Goal: Task Accomplishment & Management: Use online tool/utility

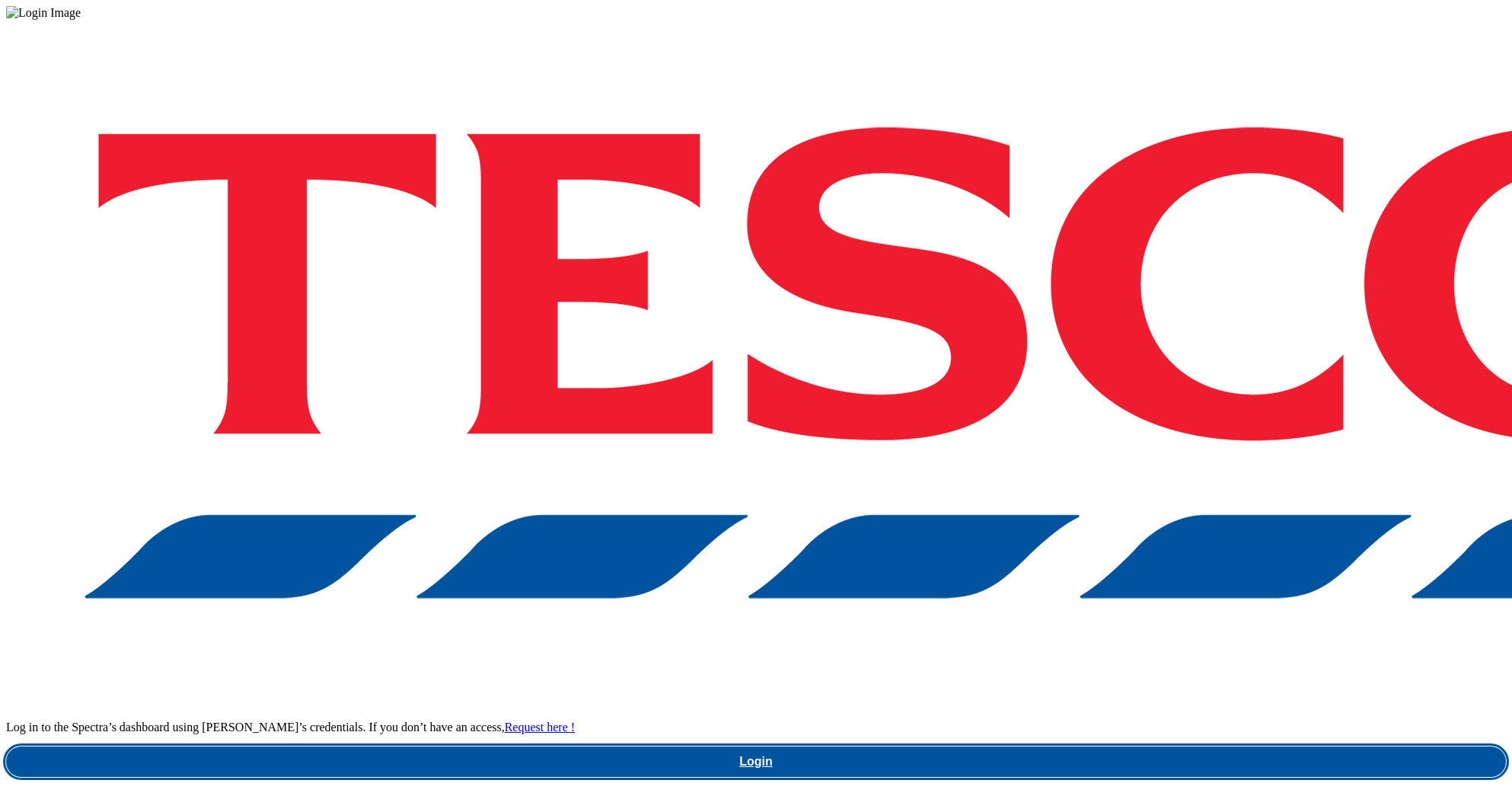
click at [1175, 747] on link "Login" at bounding box center [756, 762] width 1500 height 30
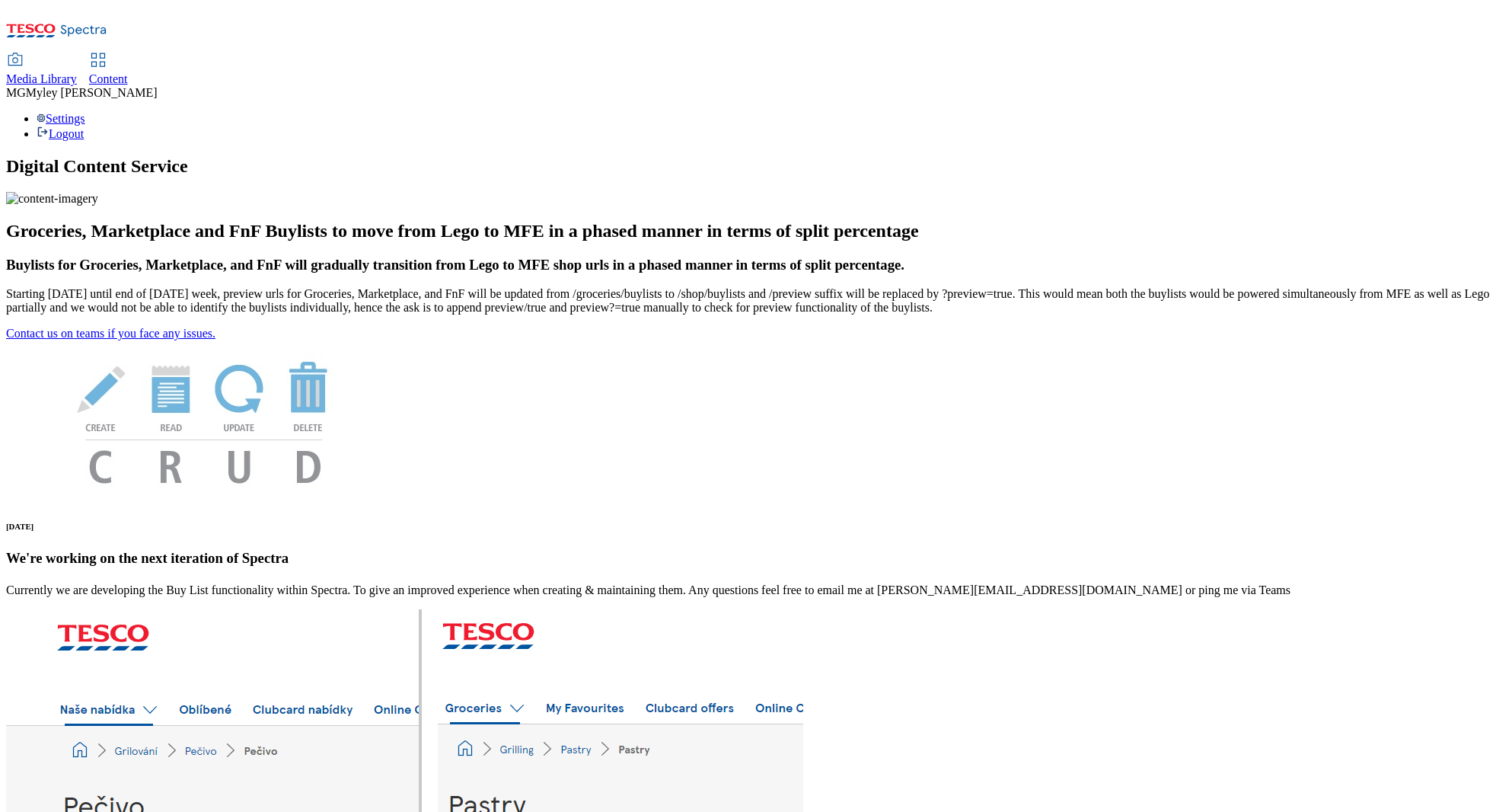
click at [77, 72] on span "Media Library" at bounding box center [41, 78] width 71 height 13
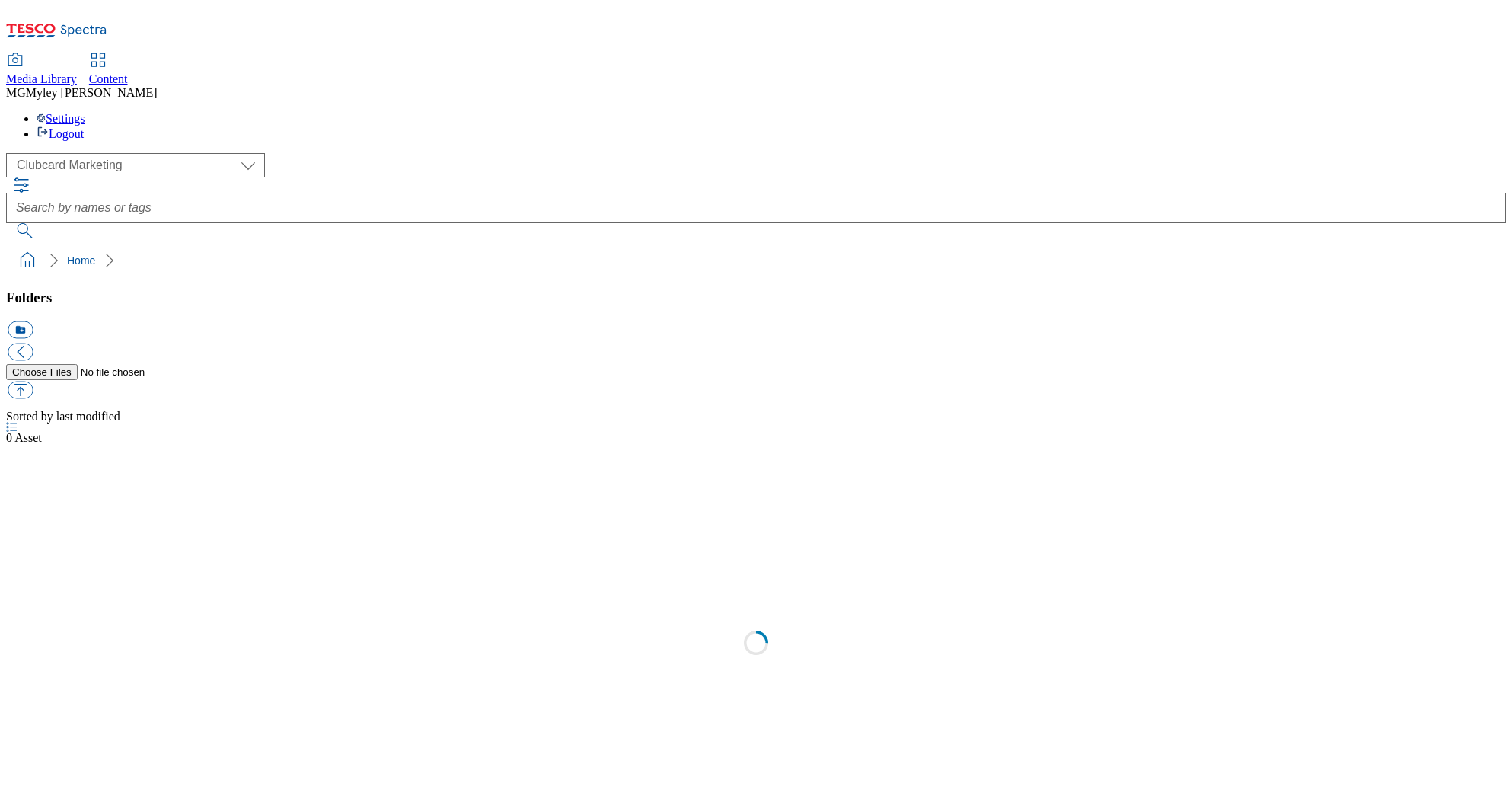
scroll to position [1, 0]
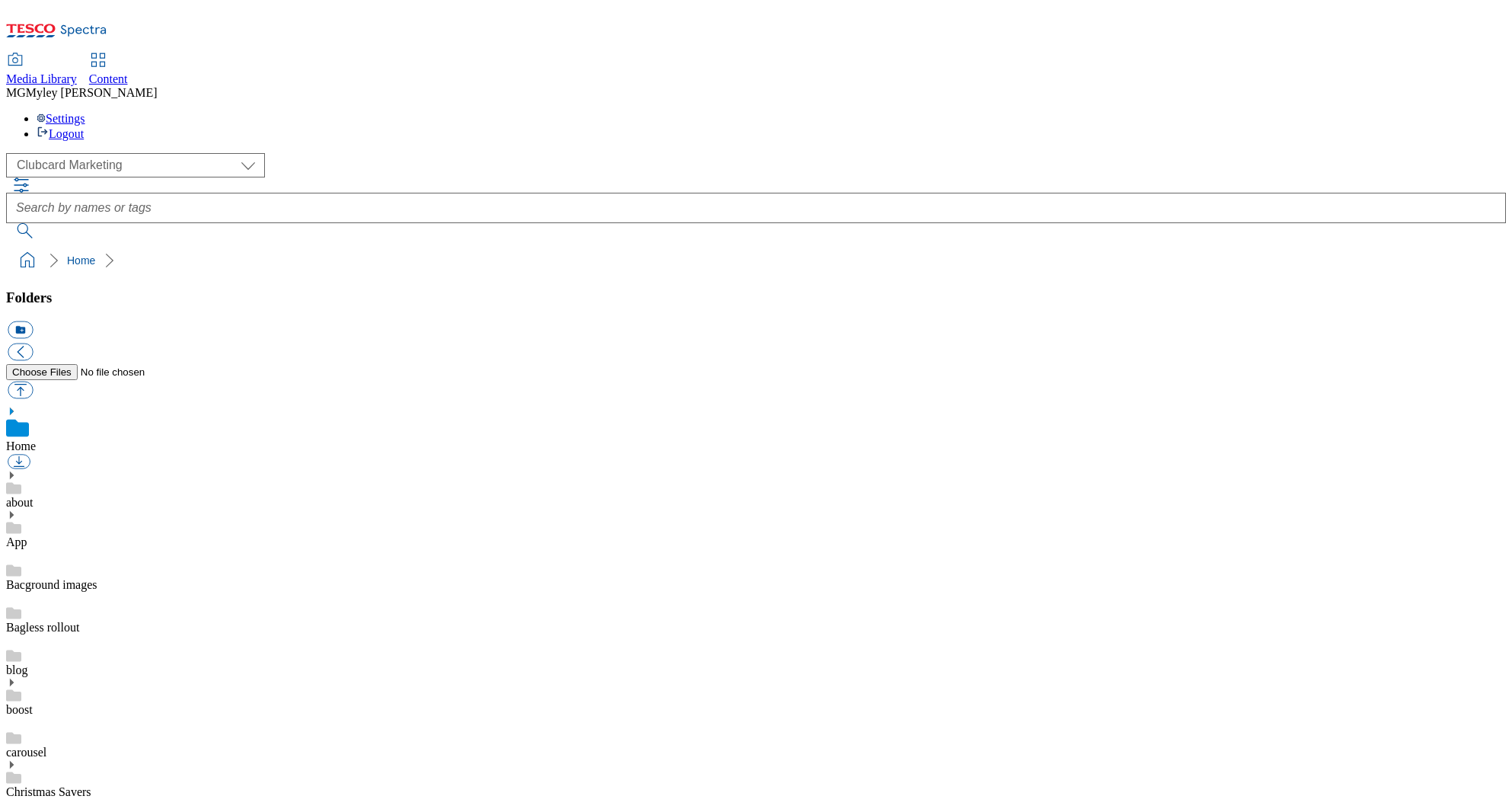
click at [128, 72] on span "Content" at bounding box center [108, 78] width 38 height 13
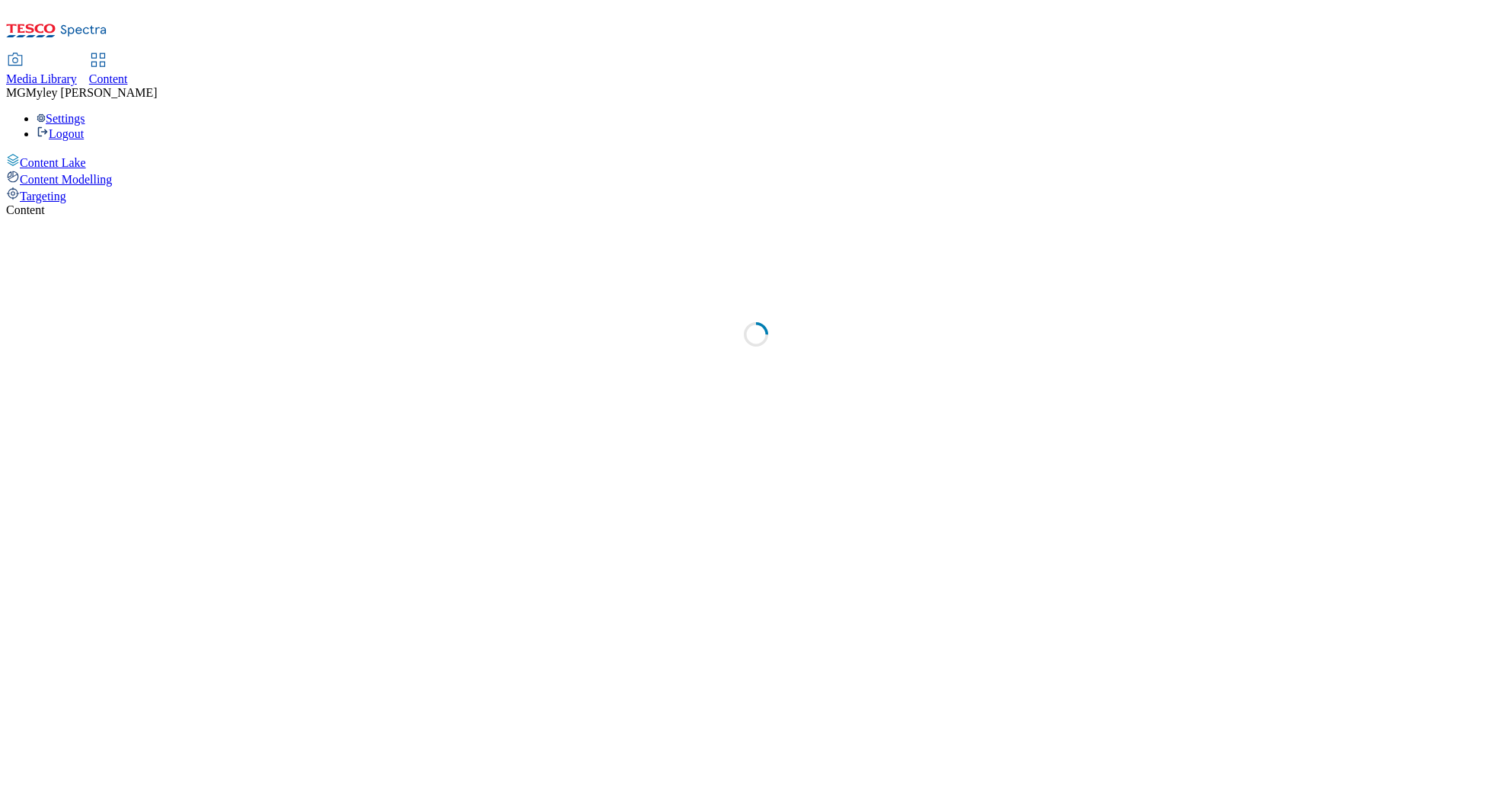
select select "ghs-uk"
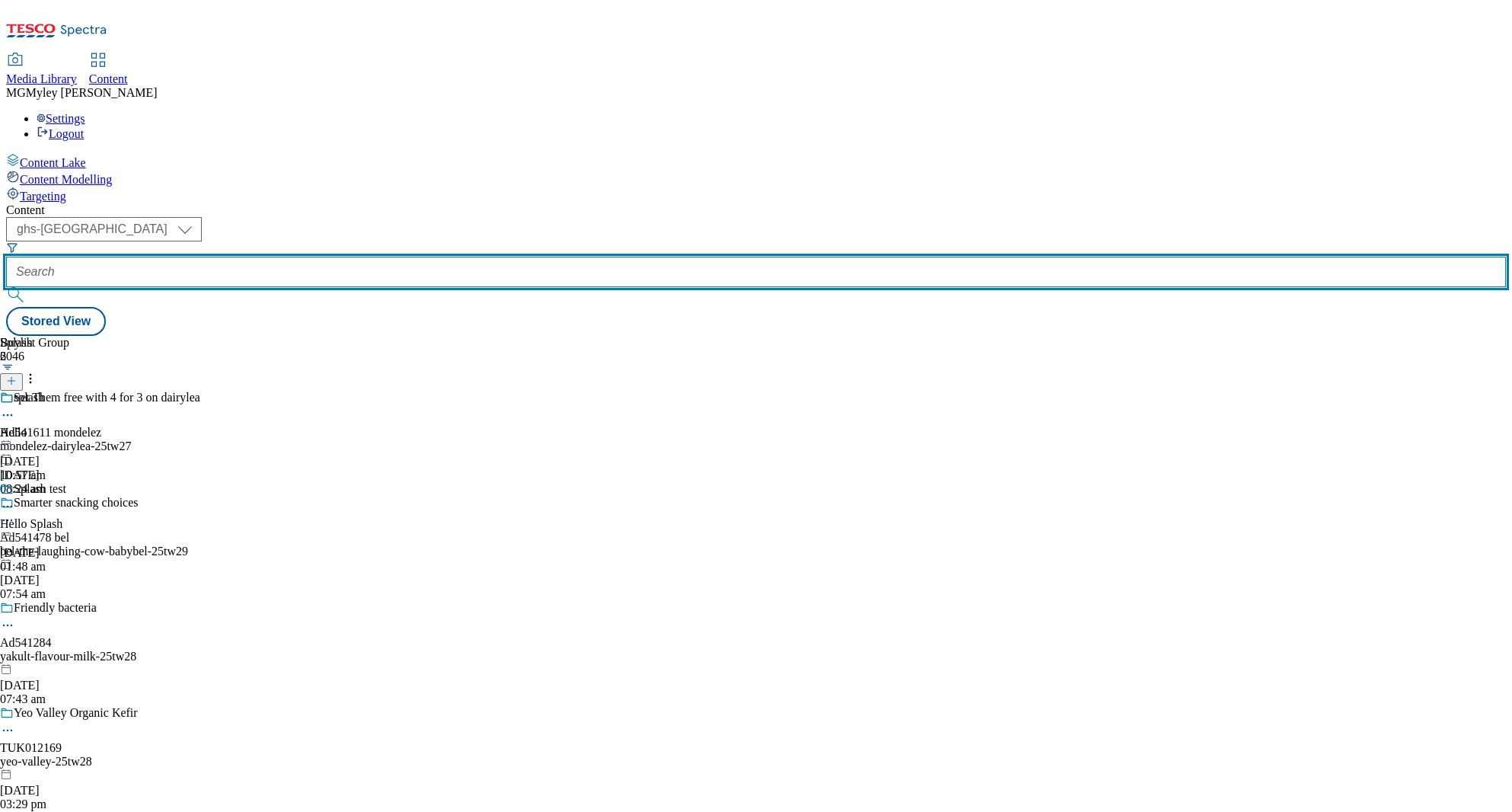
click at [358, 257] on input "text" at bounding box center [756, 272] width 1500 height 30
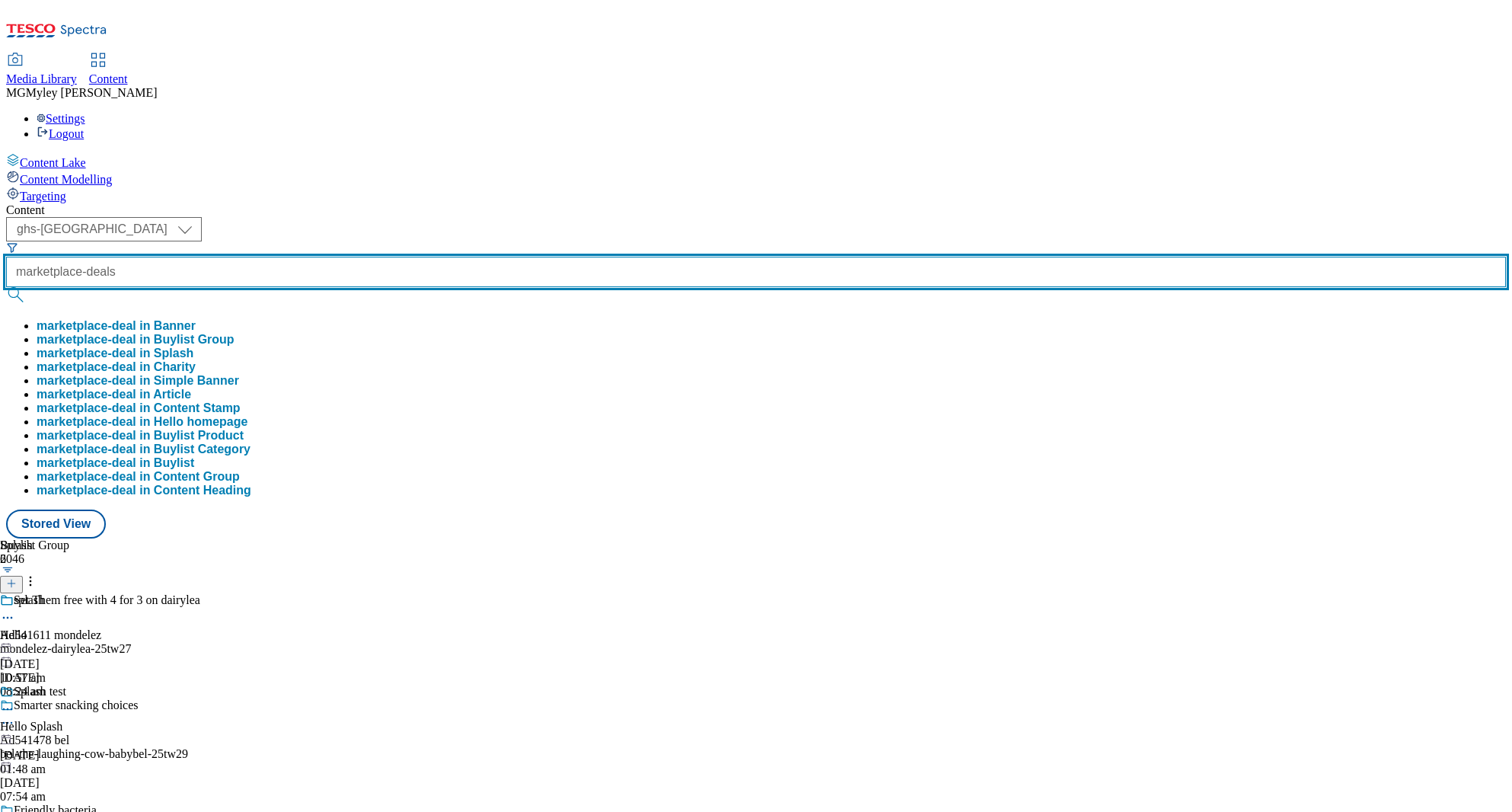
type input "marketplace-deals"
click at [6, 287] on button "submit" at bounding box center [16, 295] width 21 height 15
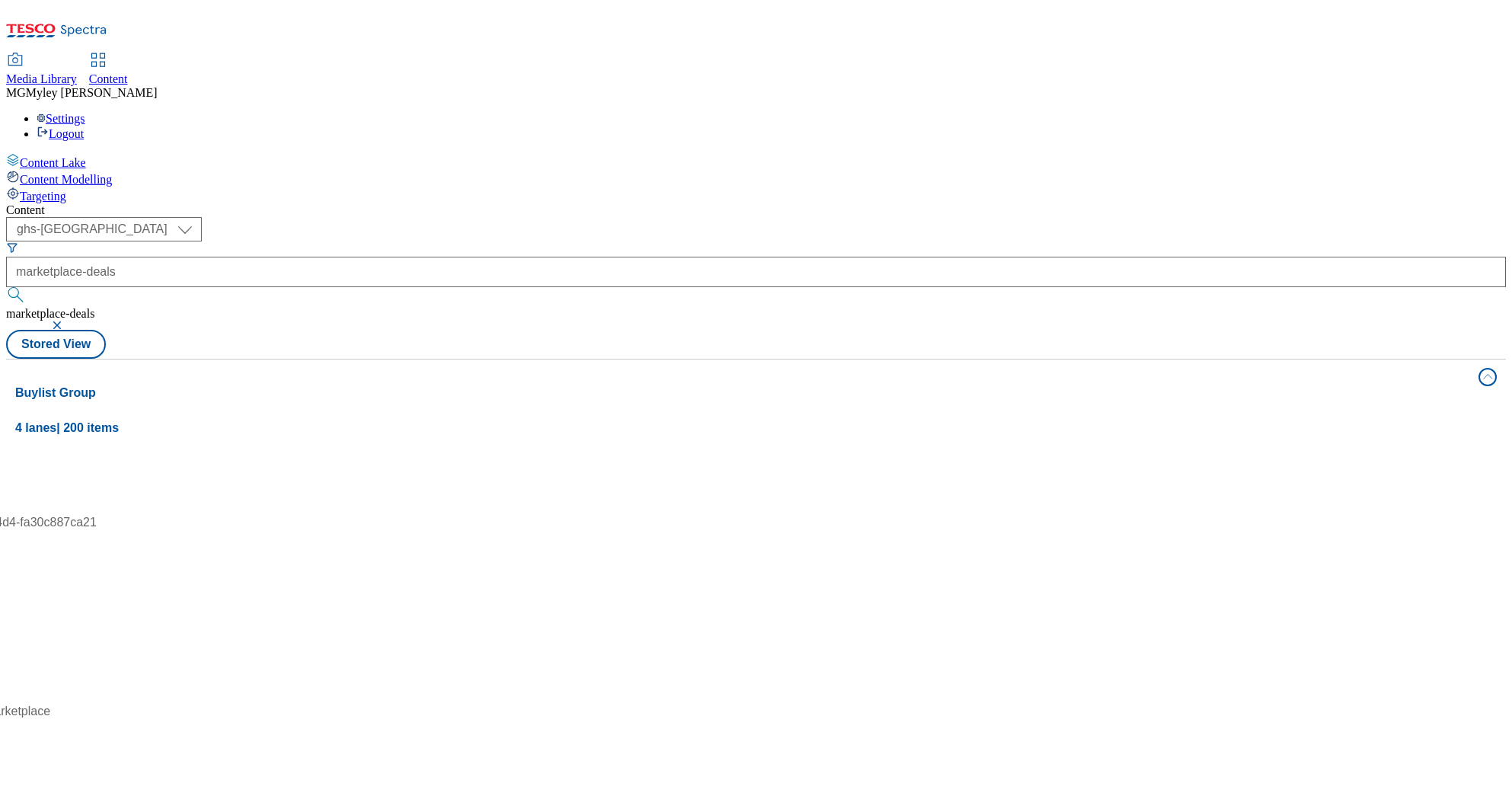
click at [577, 54] on div "Media Library Content MG Myley Grainge Lovick Settings Logout" at bounding box center [756, 98] width 1500 height 87
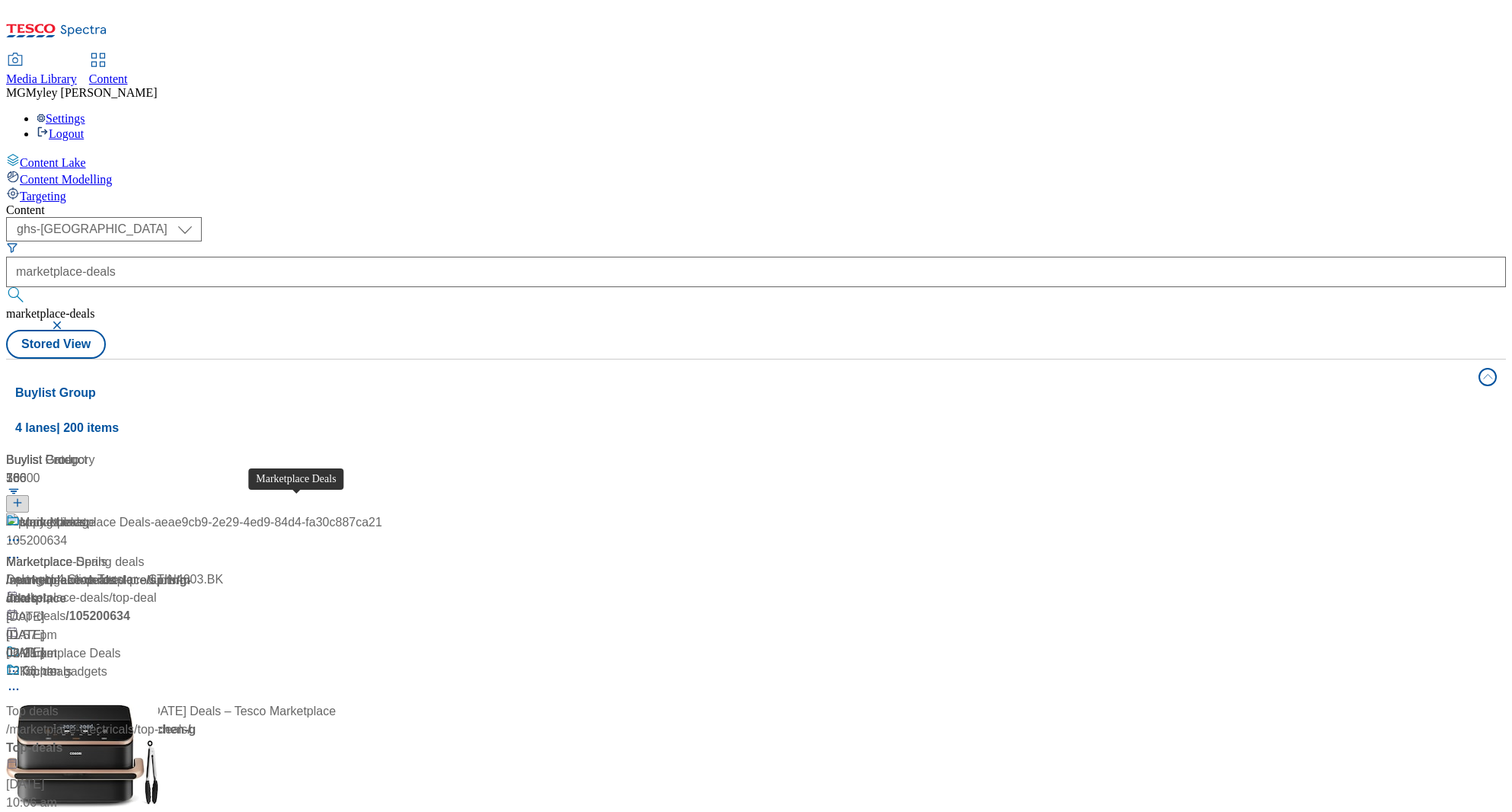
scroll to position [74, 0]
click at [121, 645] on div "Marketplace Deals" at bounding box center [70, 654] width 101 height 18
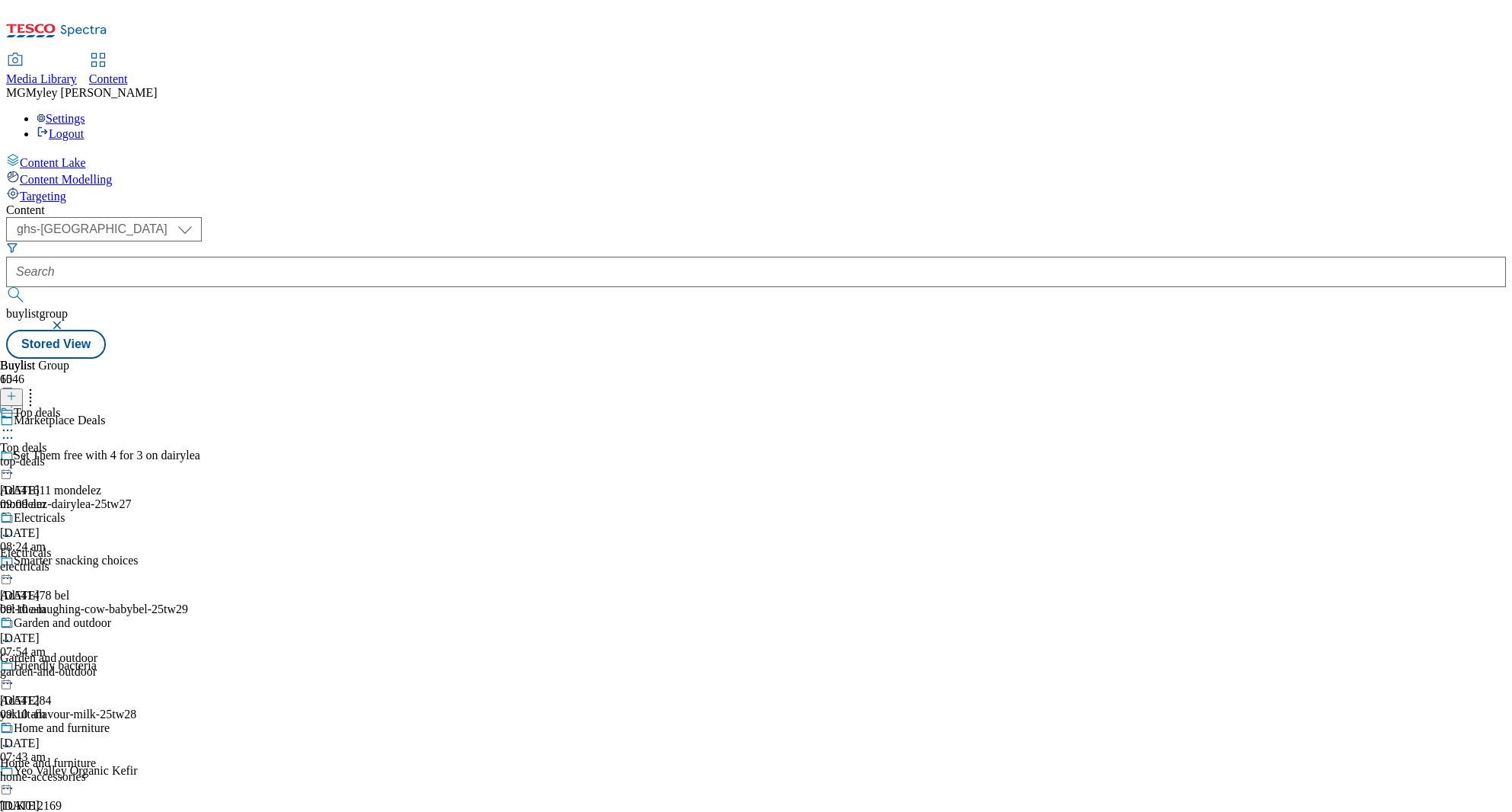
click at [120, 406] on div "Top deals Top deals top-deals 27 Aug 2025 09:09 am" at bounding box center [59, 459] width 120 height 105
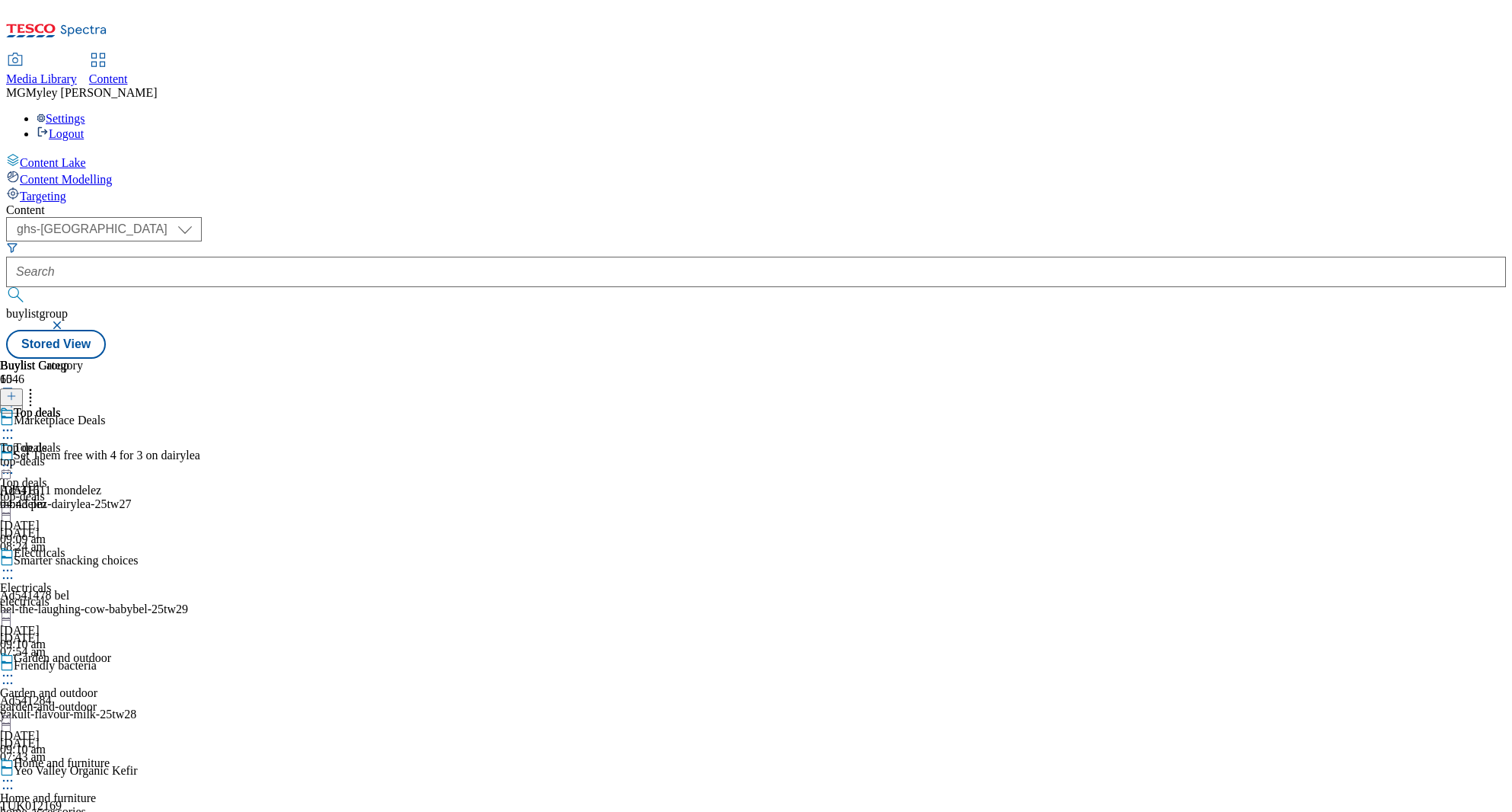
click at [15, 458] on icon at bounding box center [8, 465] width 15 height 15
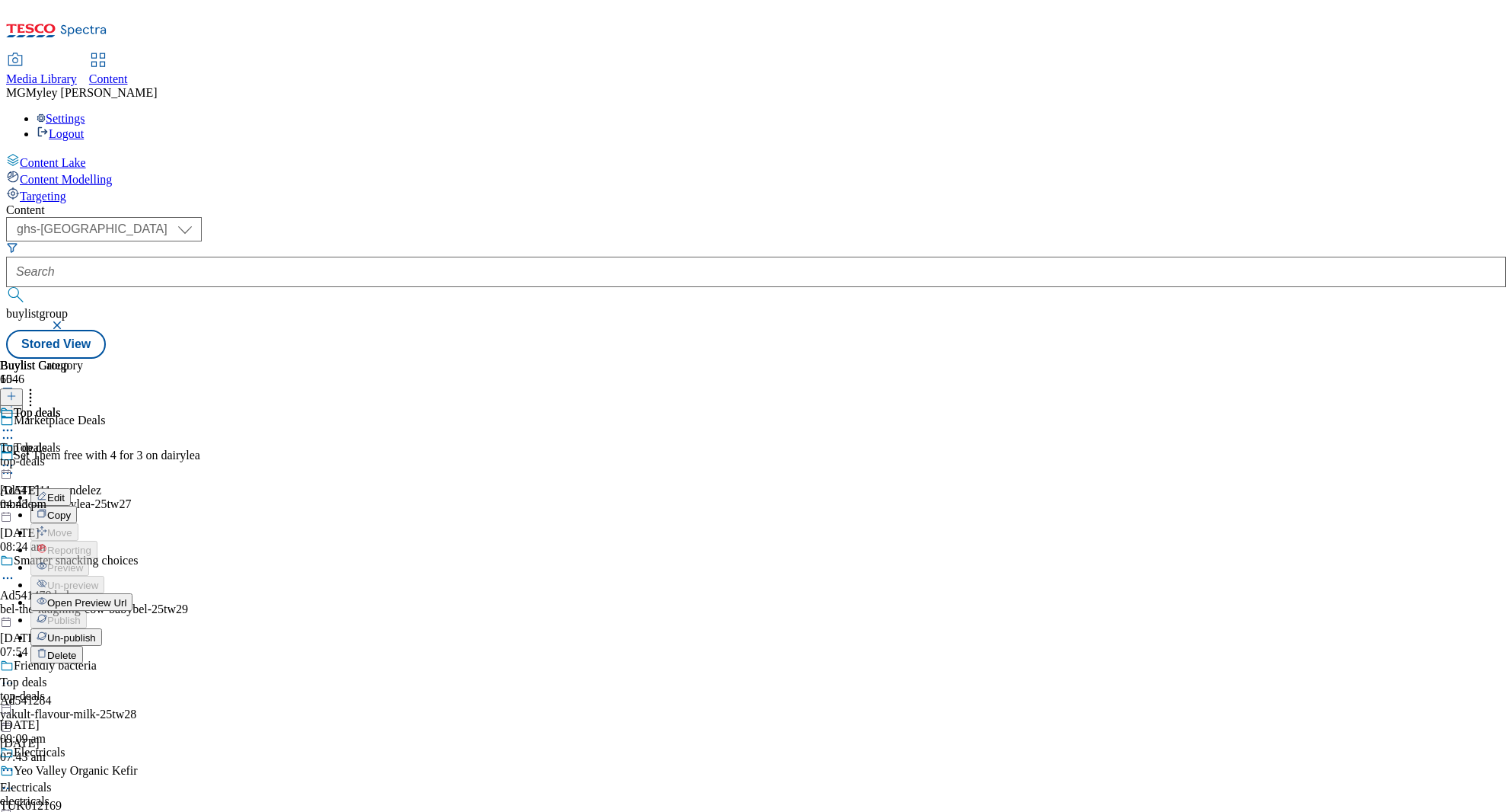
click at [83, 444] on div "Top deals Top deals top-deals 26 Aug 2025 04:43 pm" at bounding box center [41, 459] width 83 height 105
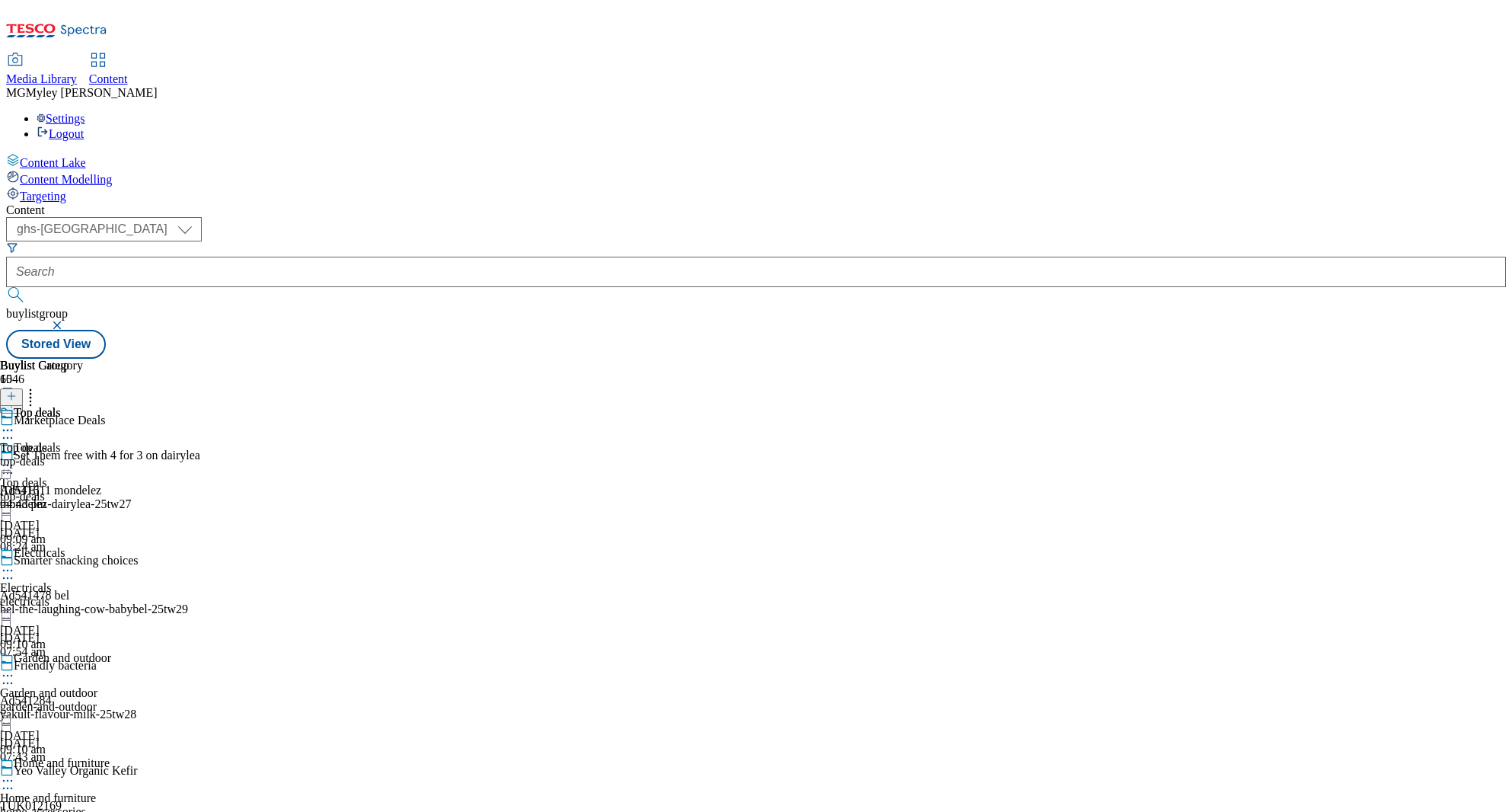
scroll to position [10, 0]
click at [15, 458] on icon at bounding box center [8, 465] width 15 height 15
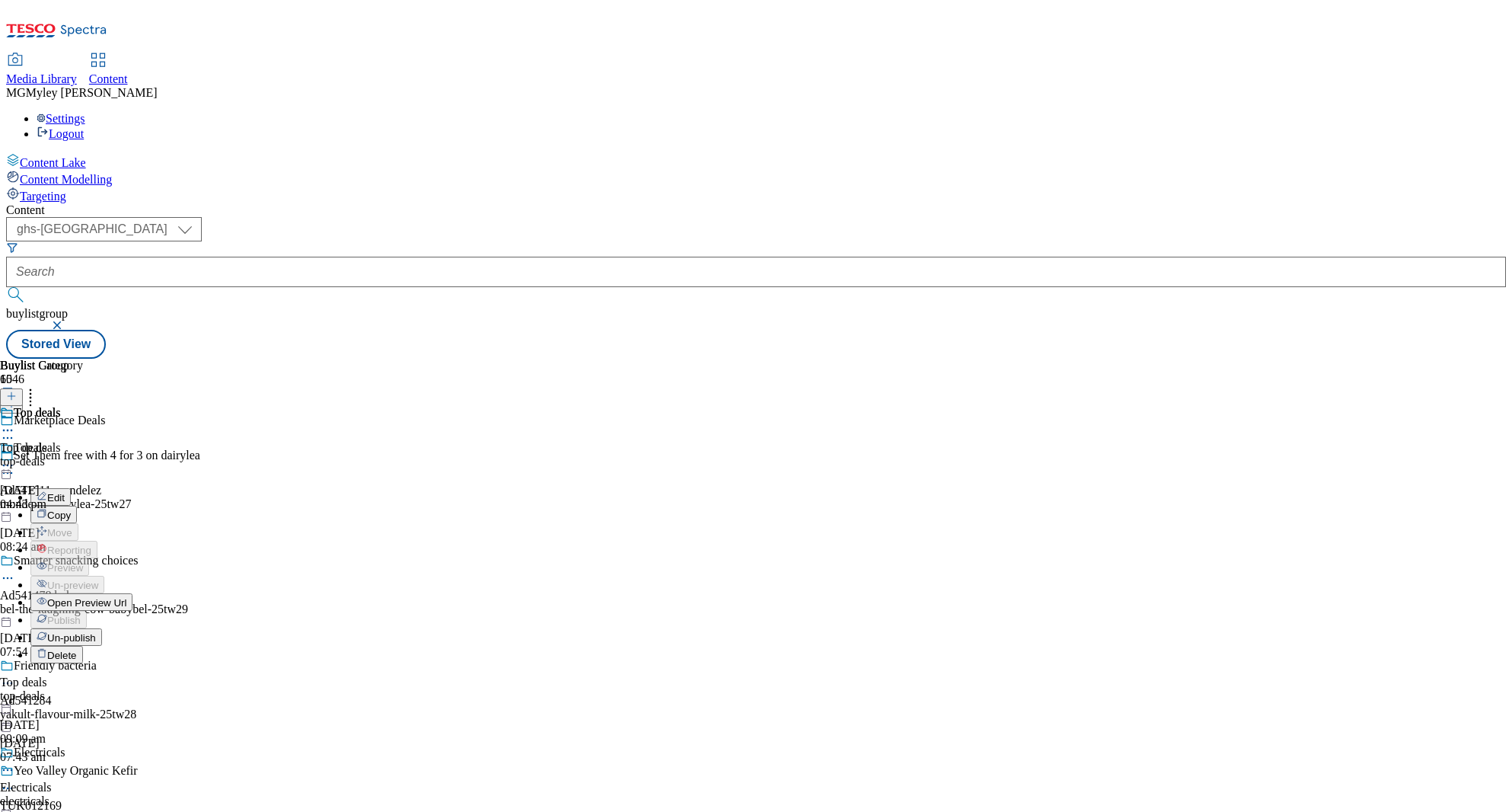
click at [71, 488] on button "Edit" at bounding box center [50, 496] width 40 height 18
select select "evergreen"
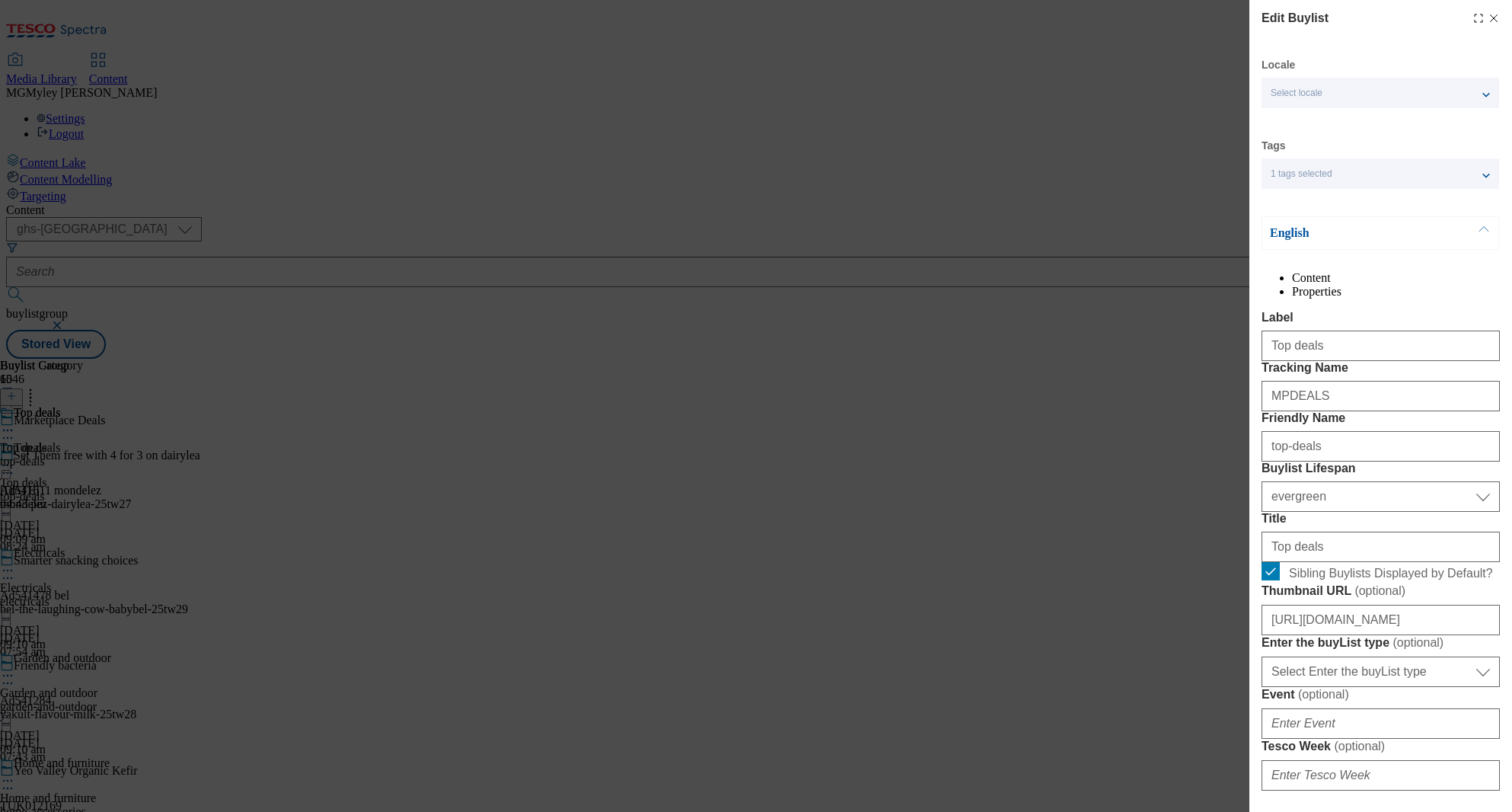
select select "Banner"
click at [1443, 292] on li "Properties" at bounding box center [1396, 291] width 208 height 13
select select "evergreen"
select select "Banner"
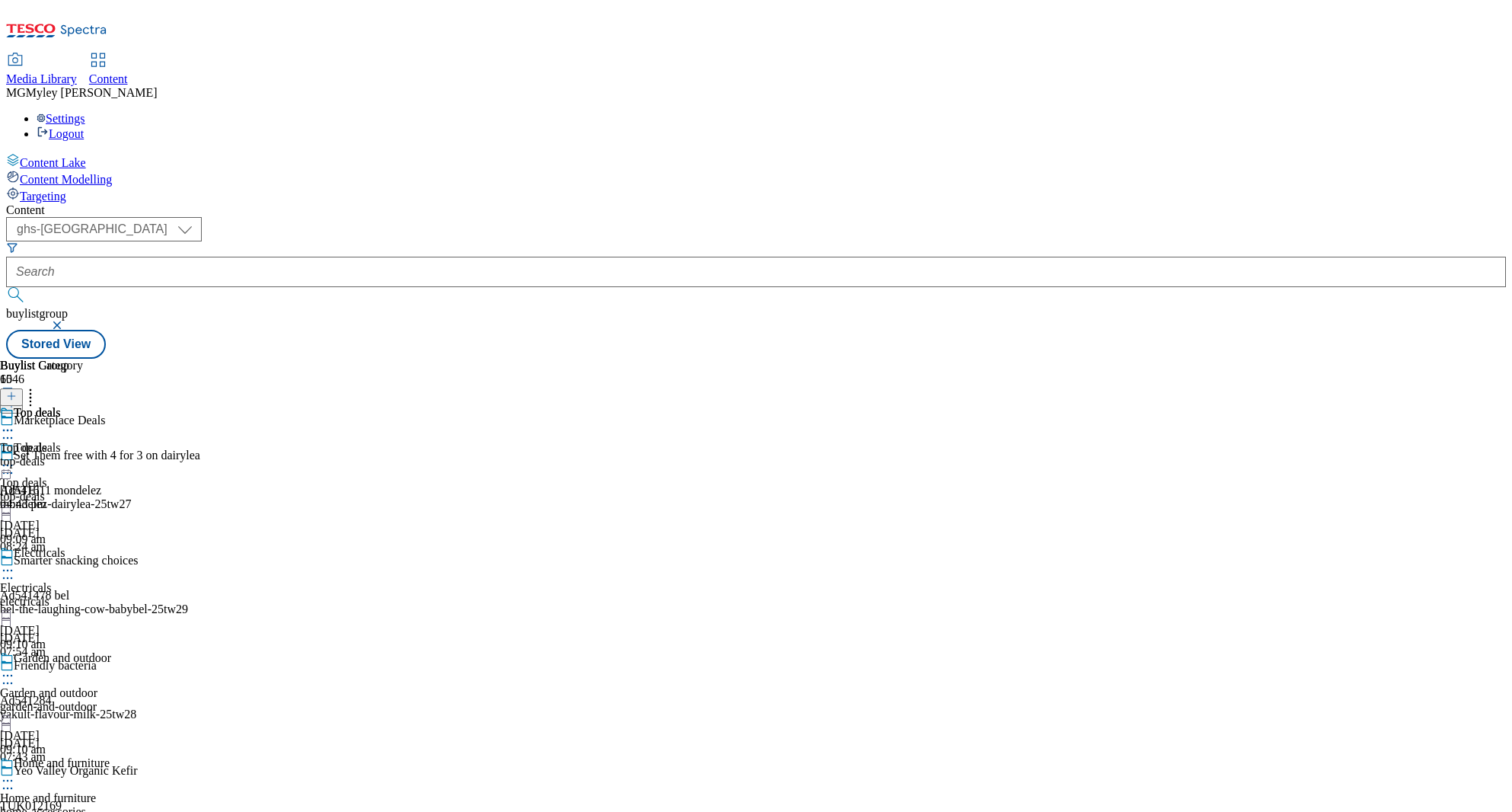
scroll to position [0, 0]
